Goal: Information Seeking & Learning: Learn about a topic

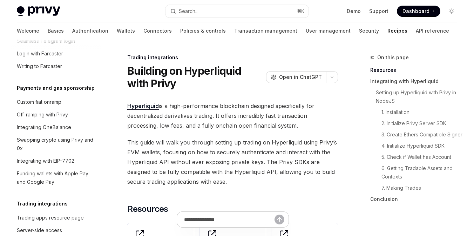
click at [209, 2] on div "Privy Docs home page Search... ⌘ K Demo Support Dashboard Dashboard Search..." at bounding box center [237, 11] width 440 height 22
click at [194, 8] on div "Search..." at bounding box center [189, 11] width 20 height 8
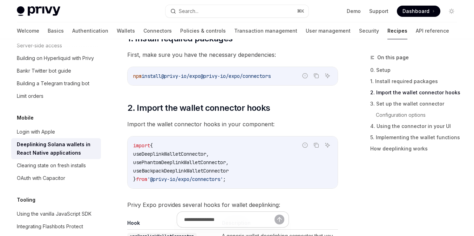
scroll to position [184, 0]
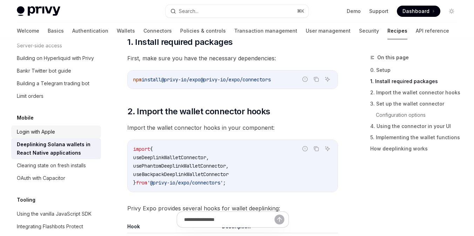
click at [39, 128] on div "Login with Apple" at bounding box center [36, 132] width 38 height 8
type textarea "*"
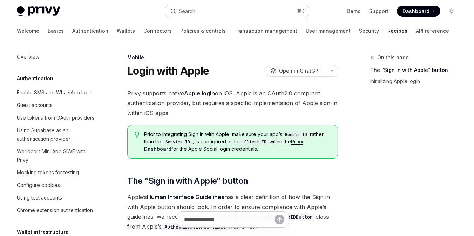
click at [179, 15] on div "Search..." at bounding box center [189, 11] width 20 height 8
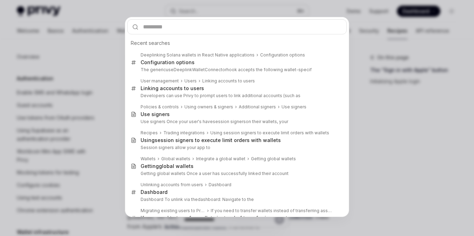
type input "**********"
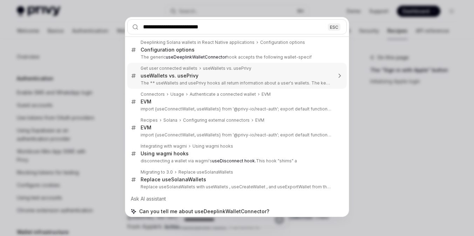
scroll to position [4, 0]
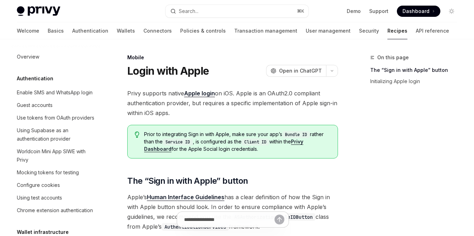
type textarea "*"
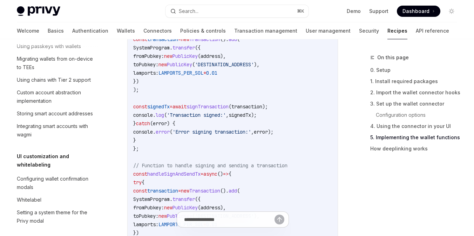
scroll to position [256, 0]
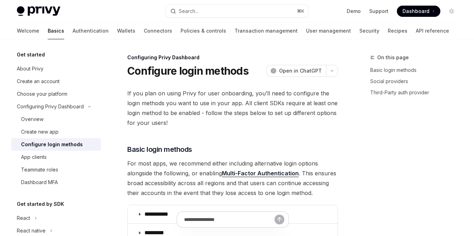
scroll to position [357, 0]
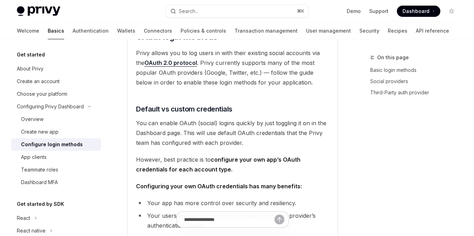
click at [189, 15] on button "Search... ⌘ K" at bounding box center [236, 11] width 143 height 13
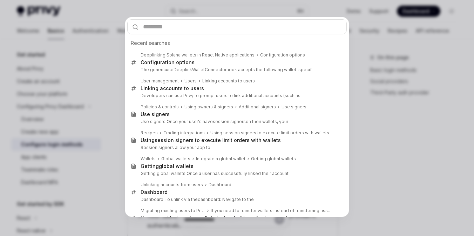
scroll to position [0, 0]
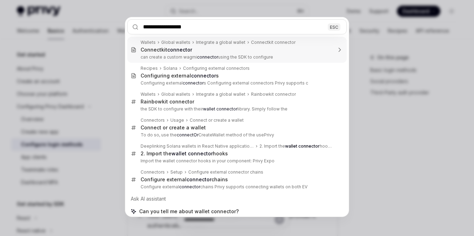
type input "**********"
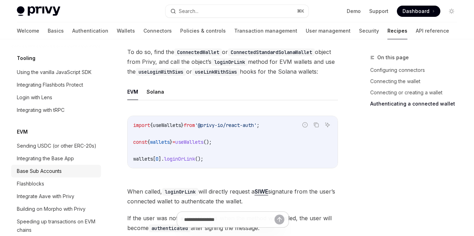
scroll to position [912, 0]
click at [70, 153] on div "Integrating the Base App" at bounding box center [45, 157] width 57 height 8
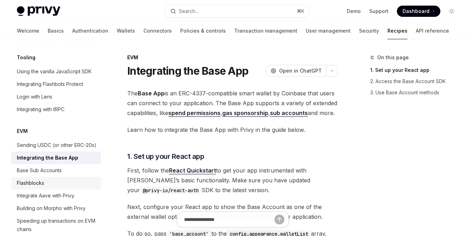
click at [68, 177] on link "Flashblocks" at bounding box center [56, 183] width 90 height 13
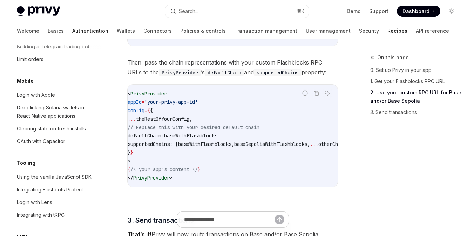
scroll to position [804, 0]
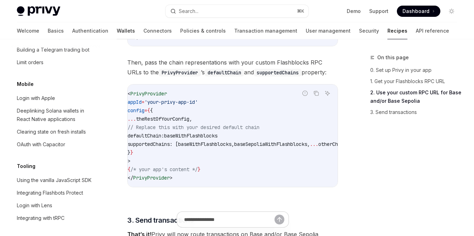
click at [117, 35] on link "Wallets" at bounding box center [126, 30] width 18 height 17
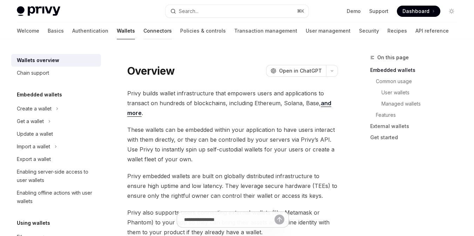
click at [143, 29] on link "Connectors" at bounding box center [157, 30] width 28 height 17
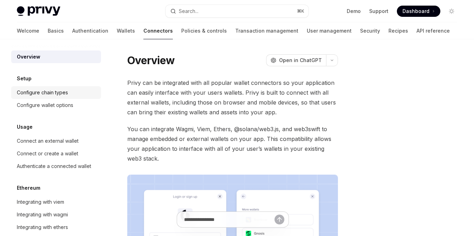
click at [54, 89] on div "Configure chain types" at bounding box center [42, 92] width 51 height 8
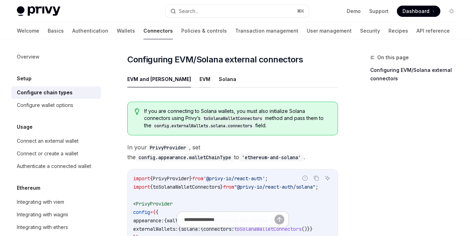
click at [199, 87] on button "EVM" at bounding box center [204, 79] width 11 height 16
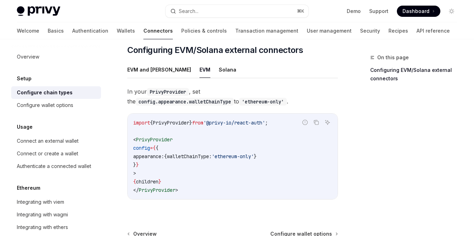
scroll to position [101, 0]
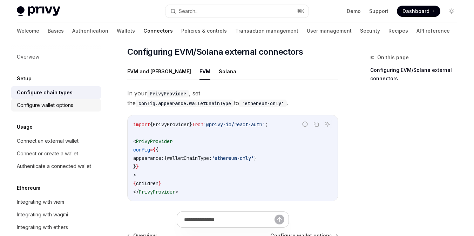
click at [49, 106] on div "Configure wallet options" at bounding box center [45, 105] width 56 height 8
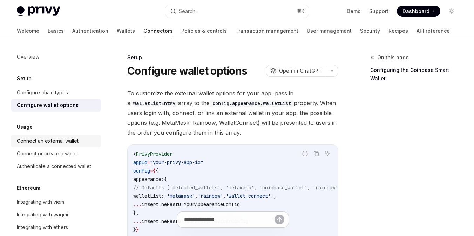
click at [70, 137] on div "Connect an external wallet" at bounding box center [48, 141] width 62 height 8
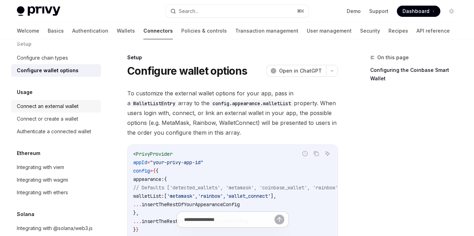
click at [49, 103] on div "Connect an external wallet" at bounding box center [48, 106] width 62 height 8
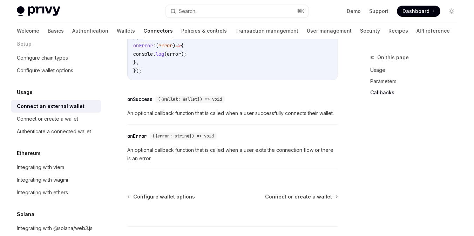
scroll to position [553, 0]
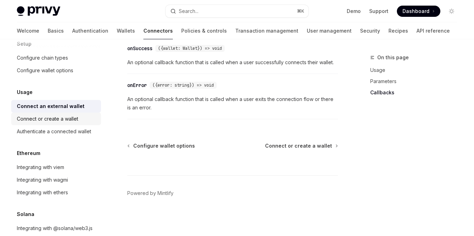
click at [70, 117] on div "Connect or create a wallet" at bounding box center [47, 119] width 61 height 8
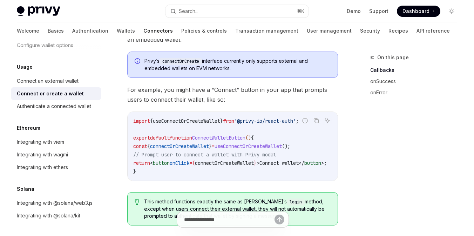
scroll to position [195, 0]
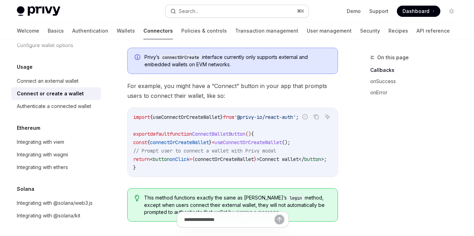
click at [224, 13] on button "Search... ⌘ K" at bounding box center [236, 11] width 143 height 13
click at [48, 29] on link "Basics" at bounding box center [56, 30] width 16 height 17
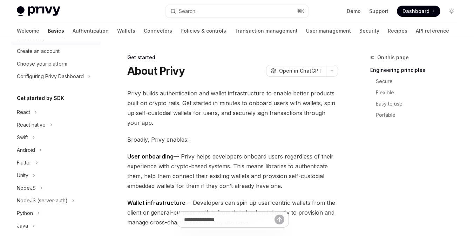
scroll to position [31, 0]
click at [44, 107] on div "React" at bounding box center [56, 111] width 90 height 13
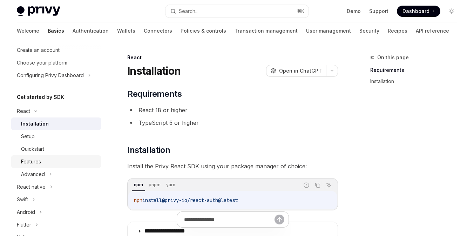
click at [48, 157] on div "Features" at bounding box center [59, 161] width 76 height 8
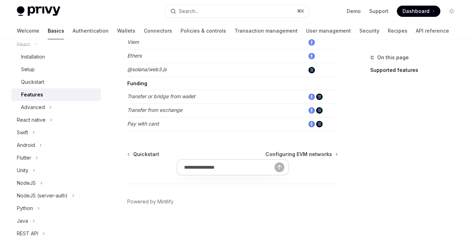
scroll to position [519, 0]
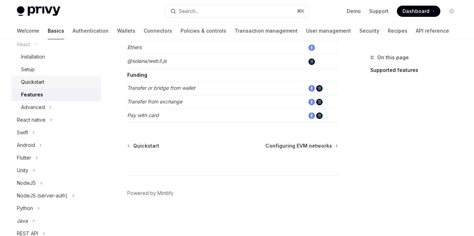
click at [51, 88] on link "Quickstart" at bounding box center [56, 82] width 90 height 13
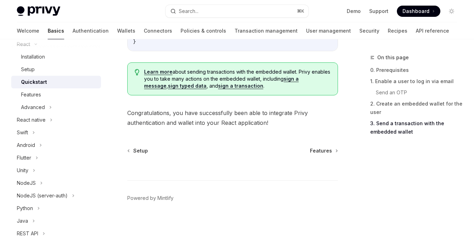
scroll to position [32, 0]
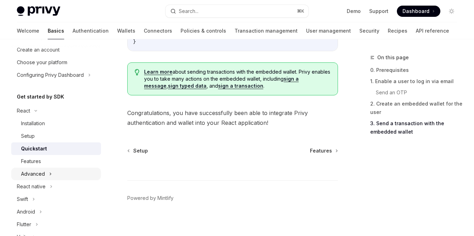
click at [49, 172] on icon at bounding box center [50, 174] width 3 height 8
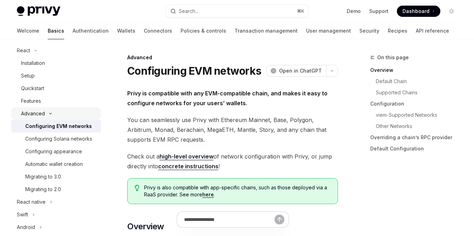
scroll to position [92, 0]
click at [48, 64] on div "Installation" at bounding box center [59, 62] width 76 height 8
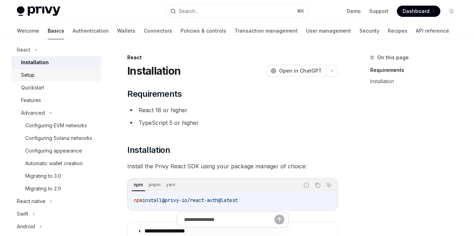
click at [45, 73] on div "Setup" at bounding box center [59, 75] width 76 height 8
type textarea "*"
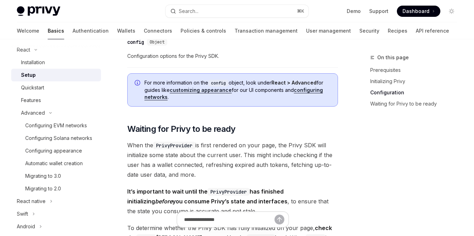
scroll to position [671, 0]
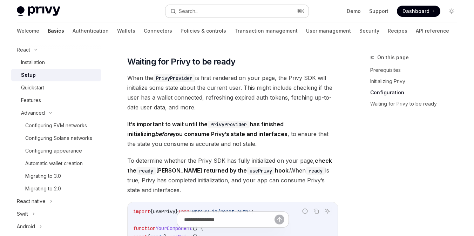
click at [207, 7] on button "Search... ⌘ K" at bounding box center [236, 11] width 143 height 13
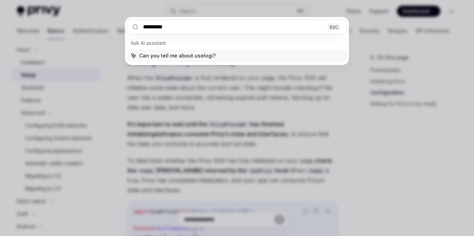
type input "********"
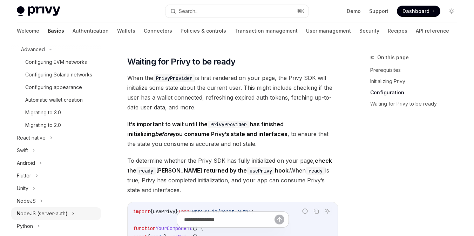
scroll to position [0, 0]
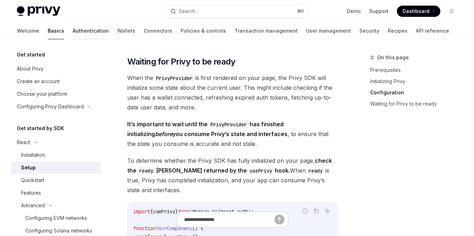
click at [73, 36] on link "Authentication" at bounding box center [91, 30] width 36 height 17
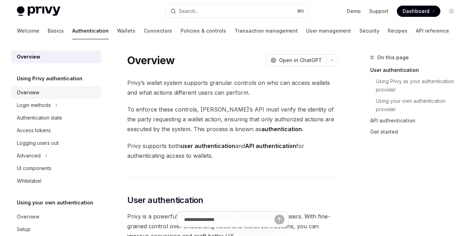
click at [40, 92] on div "Overview" at bounding box center [57, 92] width 80 height 8
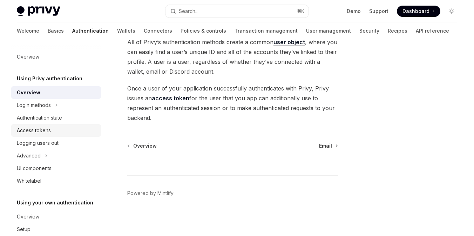
scroll to position [6, 0]
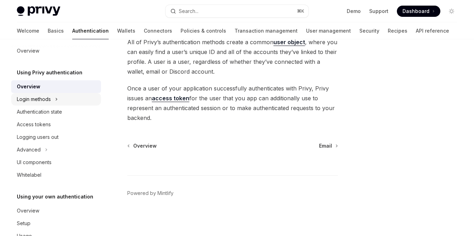
click at [50, 101] on div "Login methods" at bounding box center [34, 99] width 34 height 8
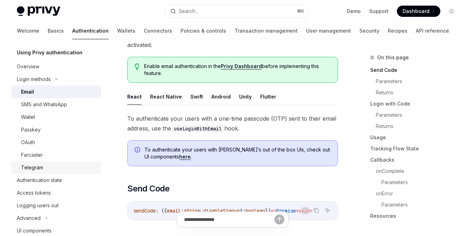
scroll to position [33, 0]
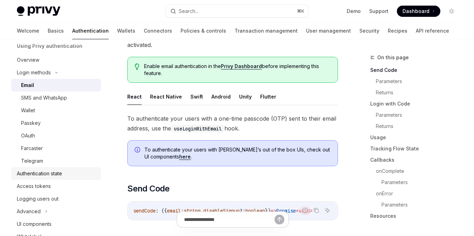
click at [59, 173] on div "Authentication state" at bounding box center [39, 173] width 45 height 8
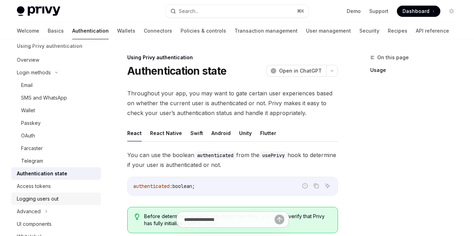
click at [42, 192] on link "Logging users out" at bounding box center [56, 198] width 90 height 13
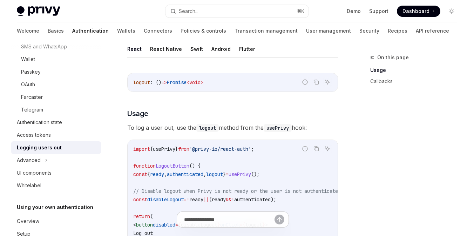
scroll to position [84, 0]
click at [56, 163] on div "Advanced" at bounding box center [56, 160] width 90 height 13
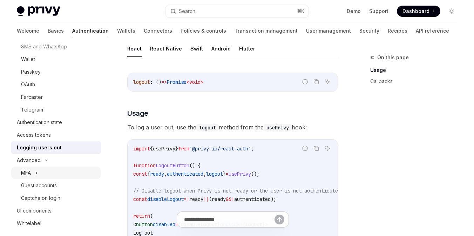
click at [48, 177] on div "MFA" at bounding box center [56, 172] width 90 height 13
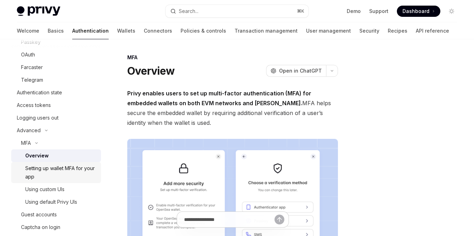
click at [51, 170] on div "Setting up wallet MFA for your app" at bounding box center [60, 172] width 71 height 17
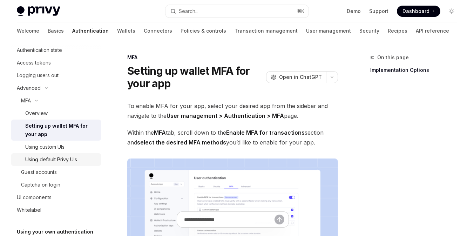
click at [56, 160] on div "Using default Privy UIs" at bounding box center [51, 159] width 52 height 8
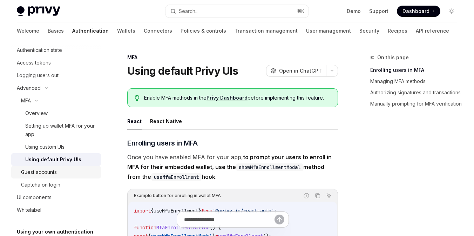
click at [42, 172] on div "Guest accounts" at bounding box center [39, 172] width 36 height 8
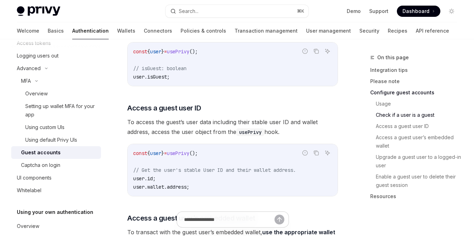
scroll to position [918, 0]
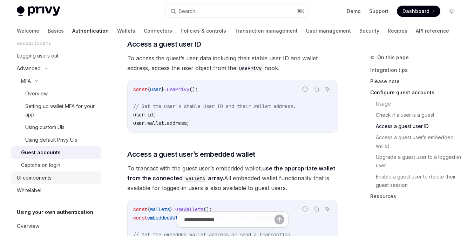
click at [51, 179] on div "UI components" at bounding box center [34, 177] width 35 height 8
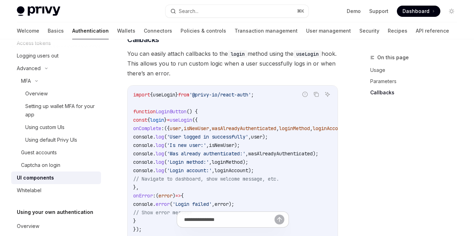
scroll to position [841, 0]
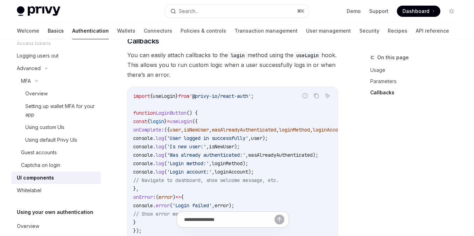
click at [48, 29] on link "Basics" at bounding box center [56, 30] width 16 height 17
type textarea "*"
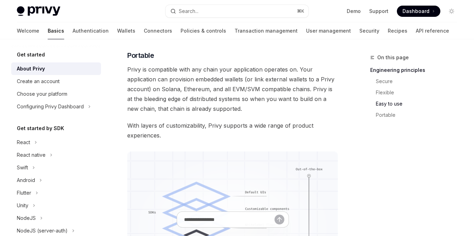
scroll to position [665, 0]
